Goal: Information Seeking & Learning: Learn about a topic

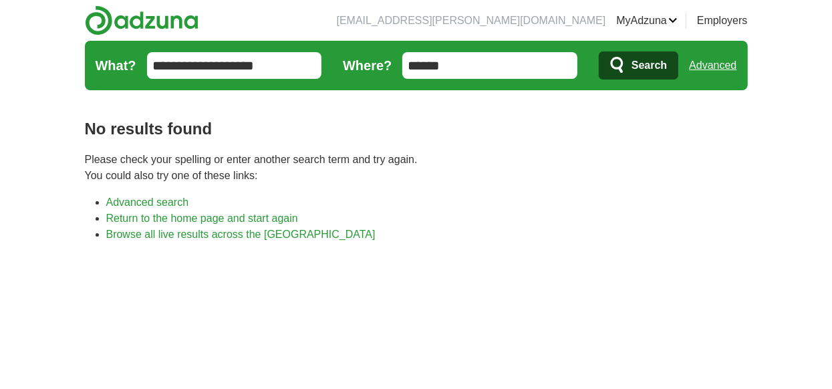
click at [504, 62] on input "******" at bounding box center [489, 65] width 175 height 27
click at [599, 51] on button "Search" at bounding box center [639, 65] width 80 height 28
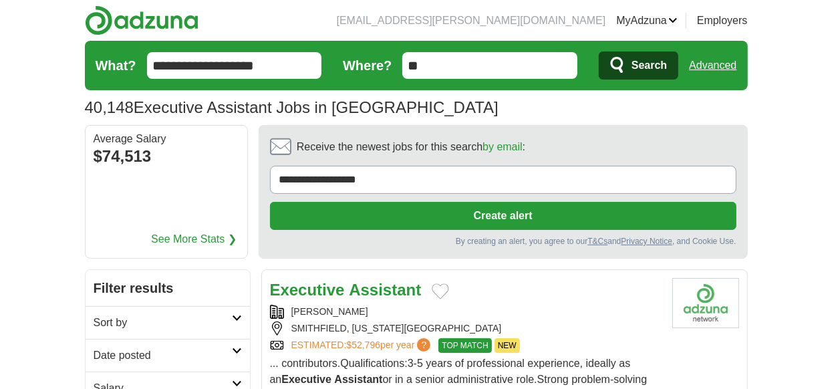
click at [707, 68] on link "Advanced" at bounding box center [712, 65] width 47 height 27
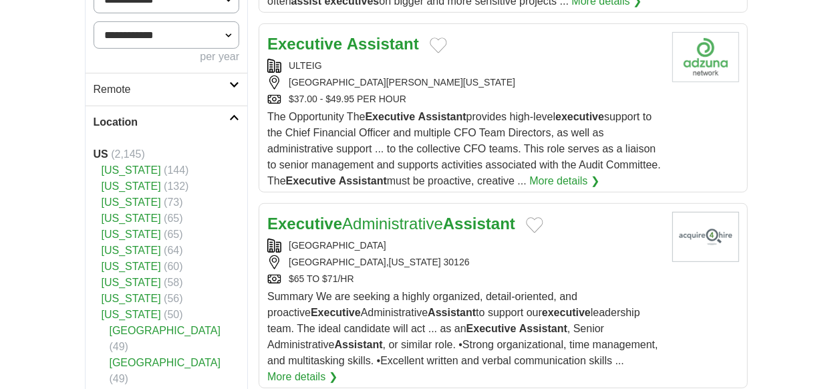
scroll to position [468, 0]
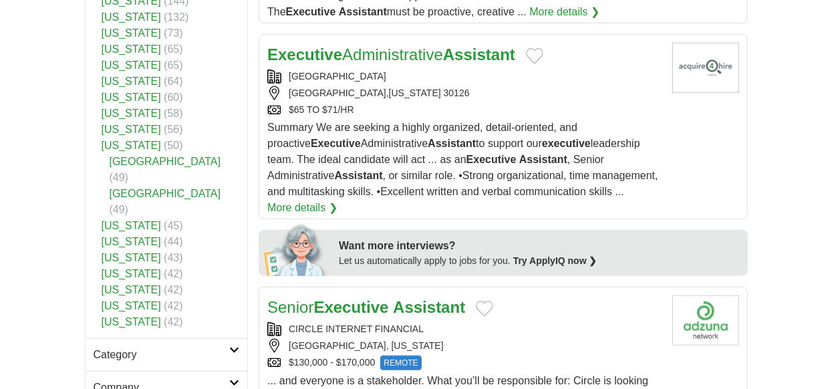
scroll to position [602, 0]
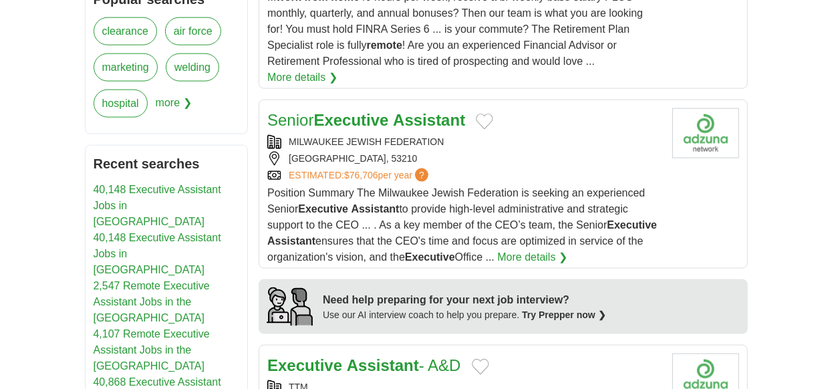
scroll to position [1203, 0]
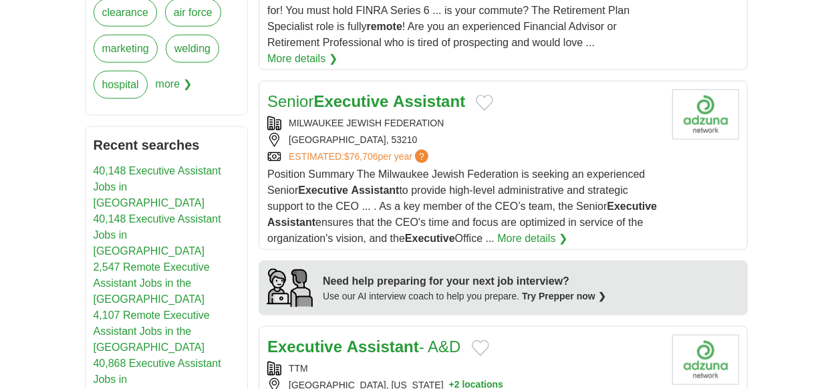
click at [427, 150] on span "?" at bounding box center [421, 156] width 13 height 13
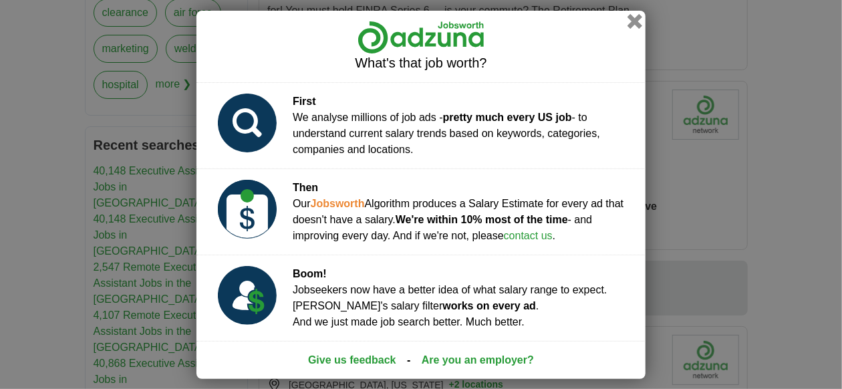
click at [635, 21] on button "button" at bounding box center [635, 20] width 15 height 15
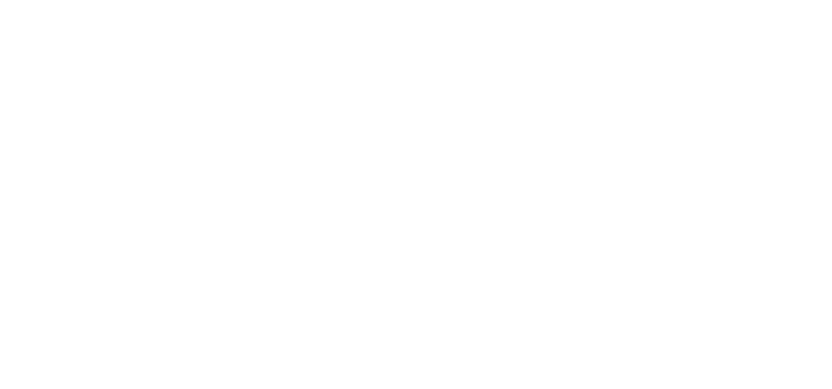
scroll to position [2005, 0]
